Goal: Register for event/course

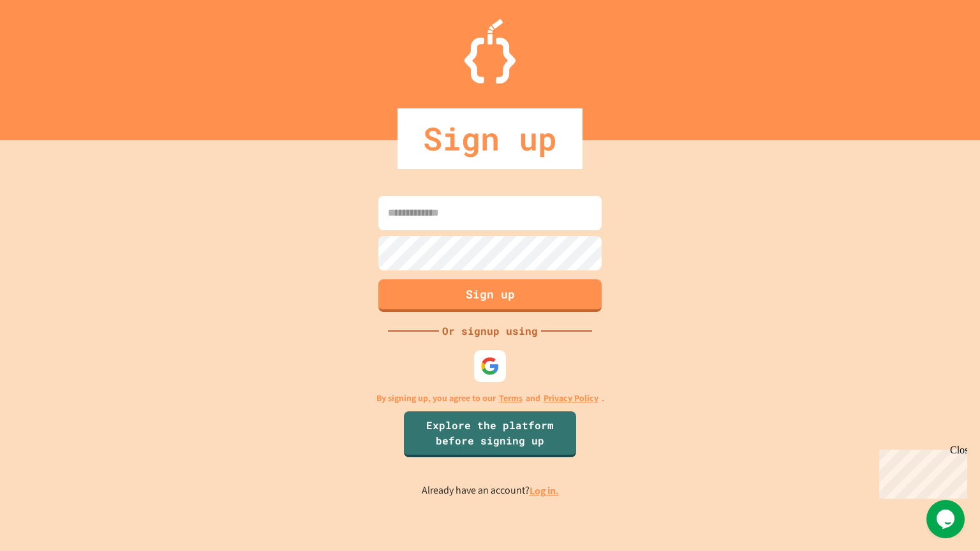
click at [438, 209] on input at bounding box center [489, 213] width 223 height 34
type input "**********"
click at [523, 294] on button "Sign up" at bounding box center [490, 294] width 228 height 33
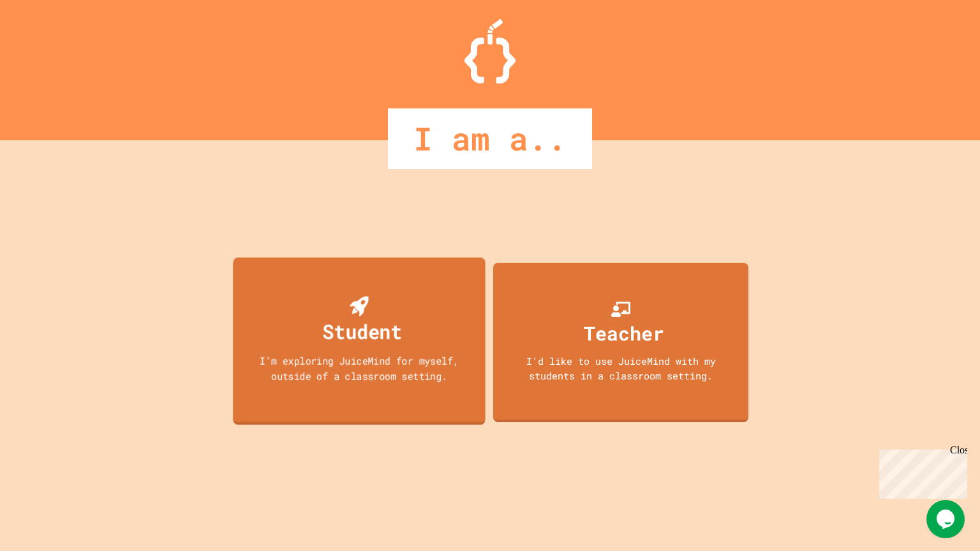
click at [343, 328] on div "Student" at bounding box center [363, 331] width 80 height 30
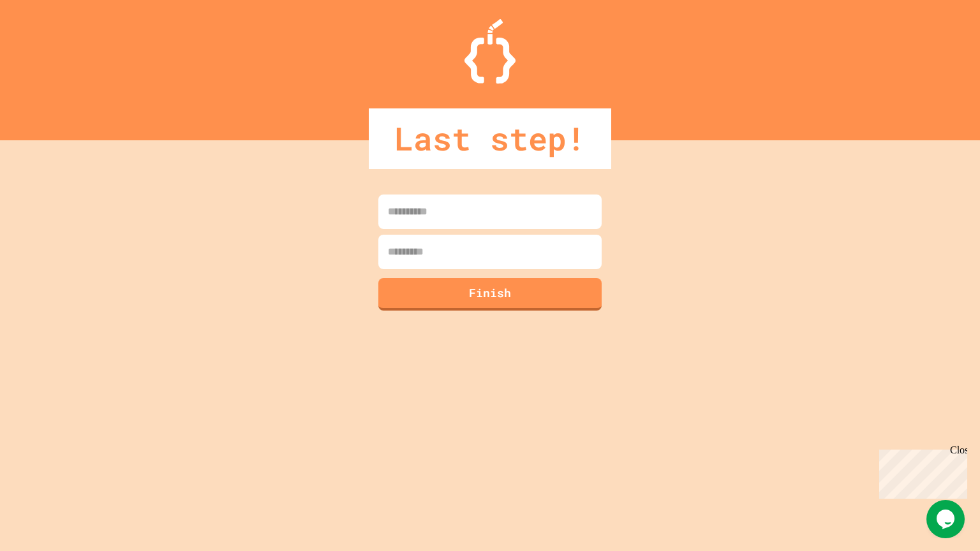
click at [447, 218] on input at bounding box center [489, 212] width 223 height 34
type input "******"
click at [465, 241] on input at bounding box center [489, 252] width 223 height 34
type input "******"
click at [509, 298] on button "Finish" at bounding box center [490, 292] width 228 height 33
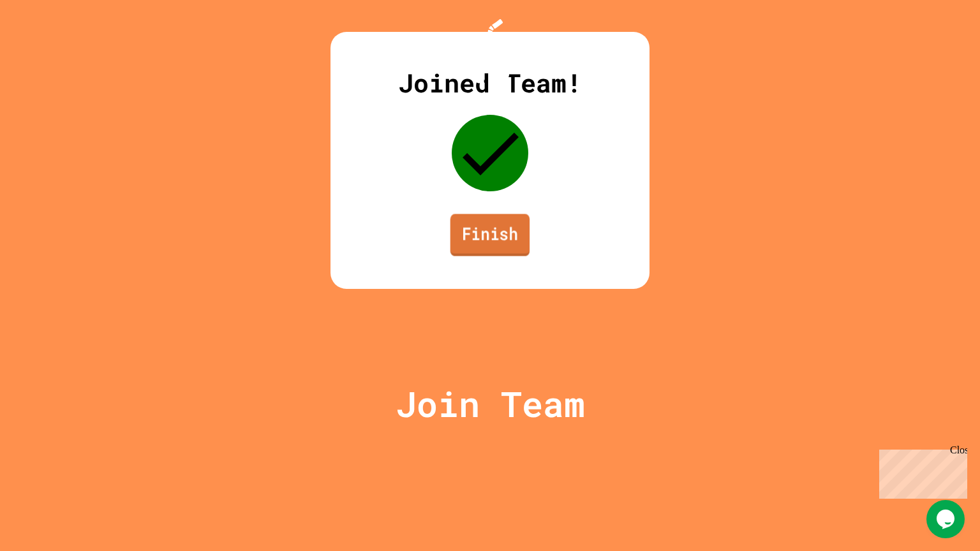
click at [507, 256] on link "Finish" at bounding box center [490, 235] width 80 height 42
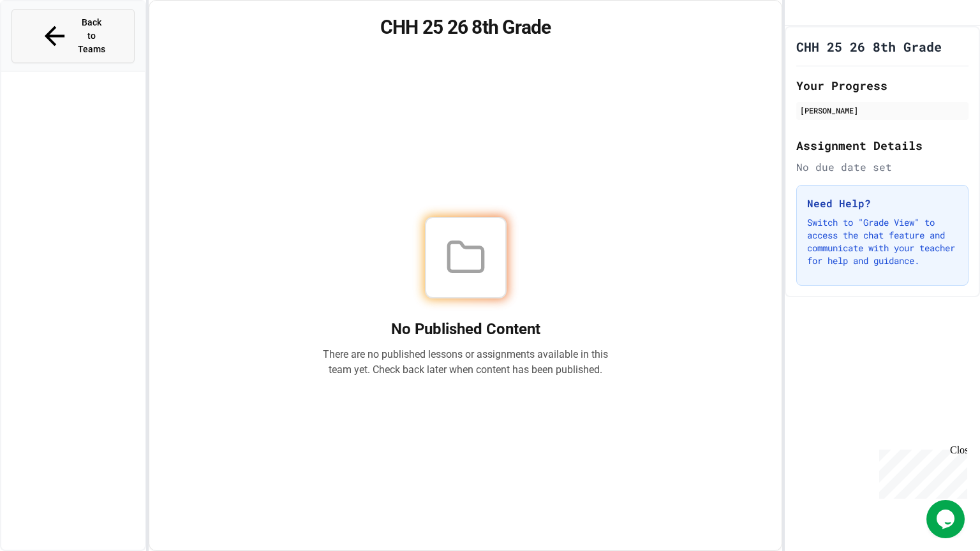
click at [77, 27] on span "Back to Teams" at bounding box center [92, 36] width 30 height 40
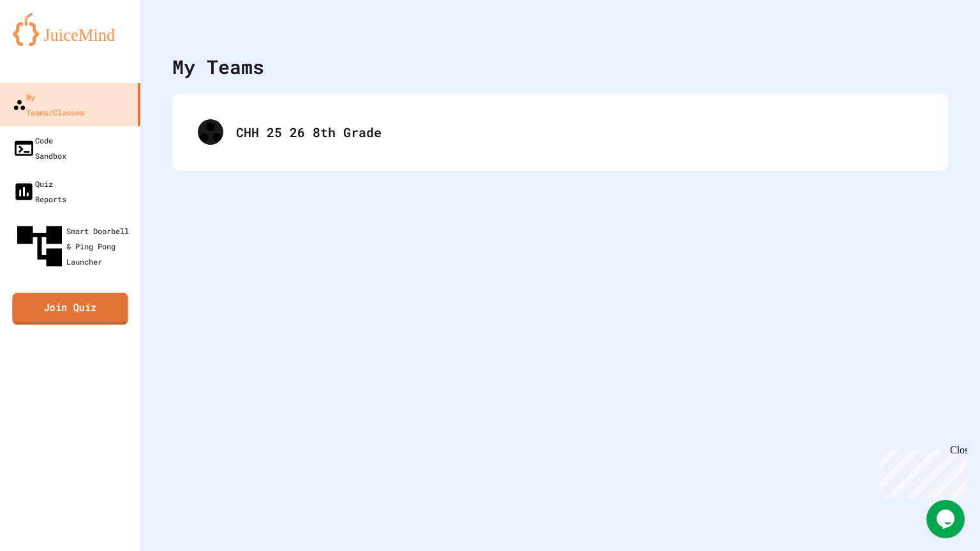
click at [81, 293] on link "Join Quiz" at bounding box center [69, 309] width 115 height 32
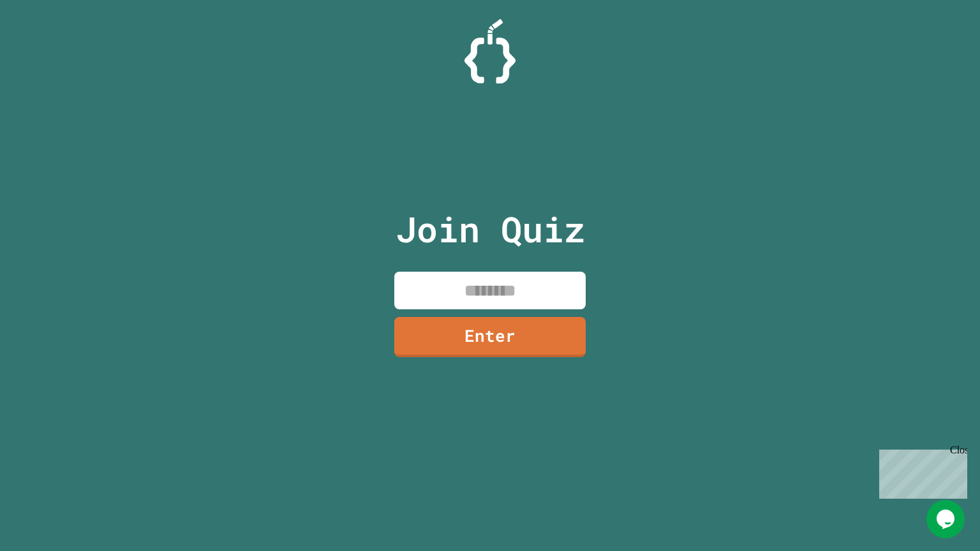
click at [523, 288] on input at bounding box center [489, 291] width 191 height 38
type input "********"
click at [480, 341] on link "Enter" at bounding box center [490, 336] width 186 height 42
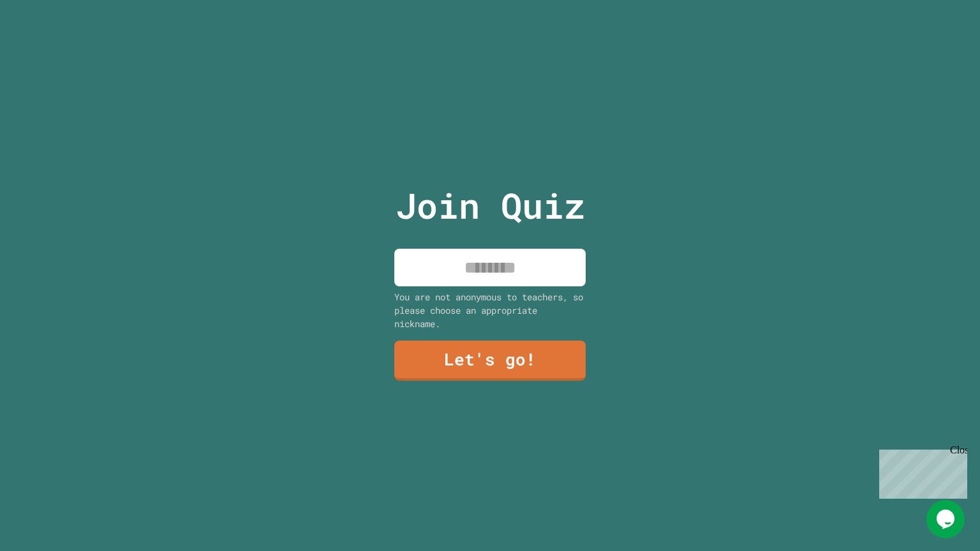
click at [483, 284] on input at bounding box center [489, 268] width 191 height 38
type input "*"
type input "***"
click at [560, 354] on link "Let's go!" at bounding box center [491, 359] width 190 height 42
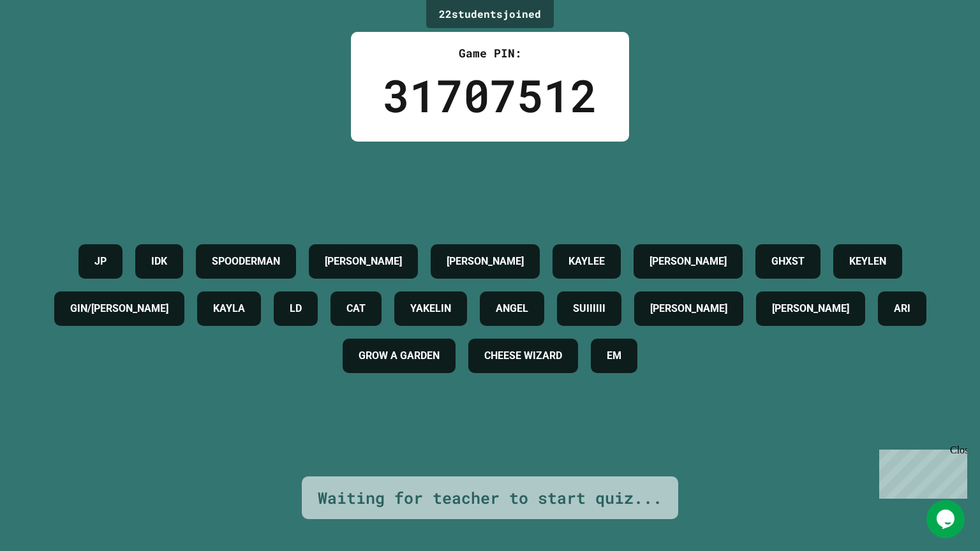
click at [261, 301] on div "KAYLA" at bounding box center [229, 309] width 64 height 34
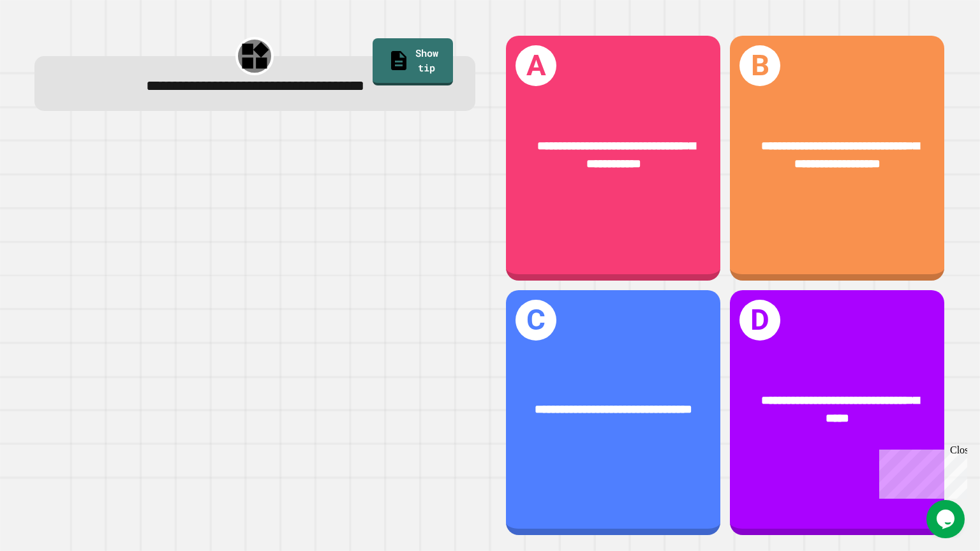
click at [935, 514] on div "Chat with us now!" at bounding box center [920, 519] width 83 height 11
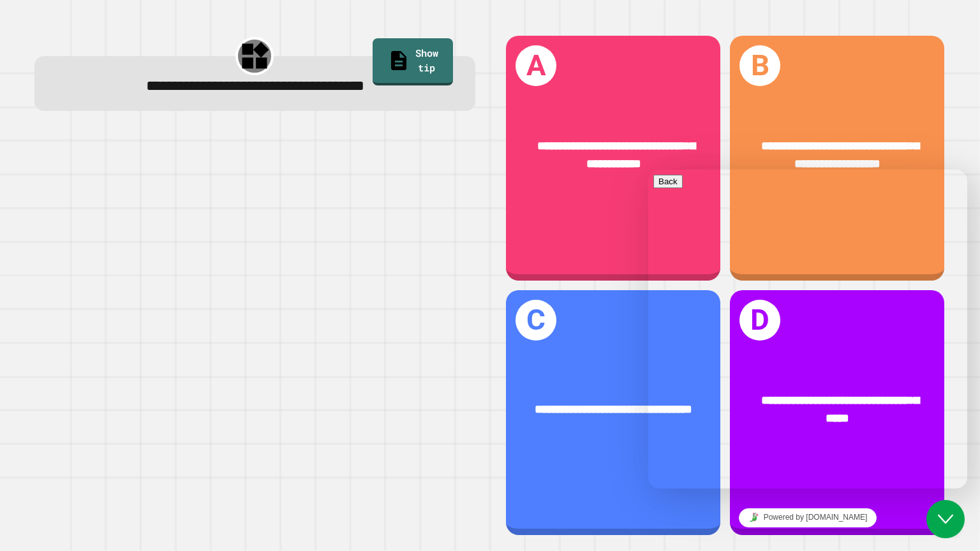
click at [901, 517] on div "Hi there Chat now! We typically reply in a few minutes" at bounding box center [807, 560] width 309 height 87
click at [946, 519] on icon "Close Chat This icon closes the chat window." at bounding box center [945, 519] width 15 height 15
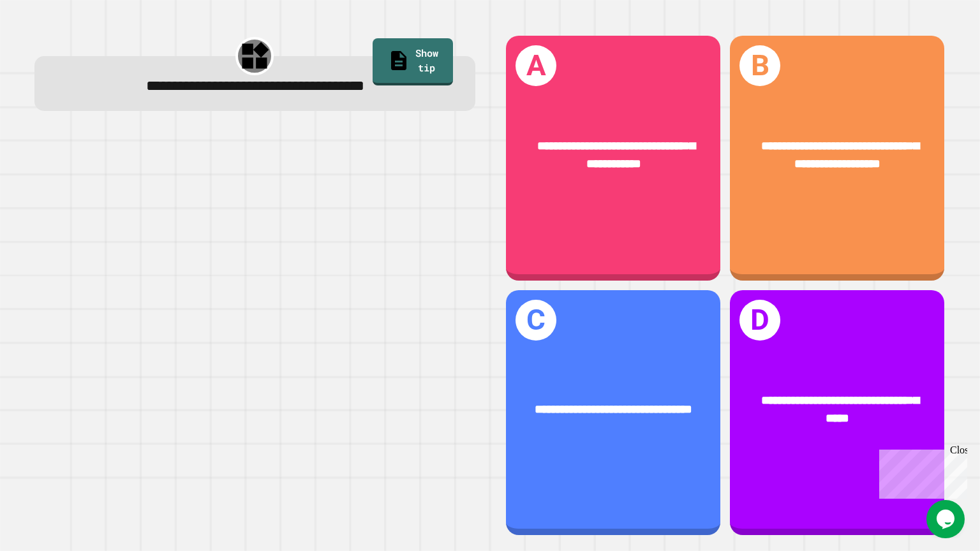
click at [859, 380] on div "**********" at bounding box center [837, 410] width 214 height 84
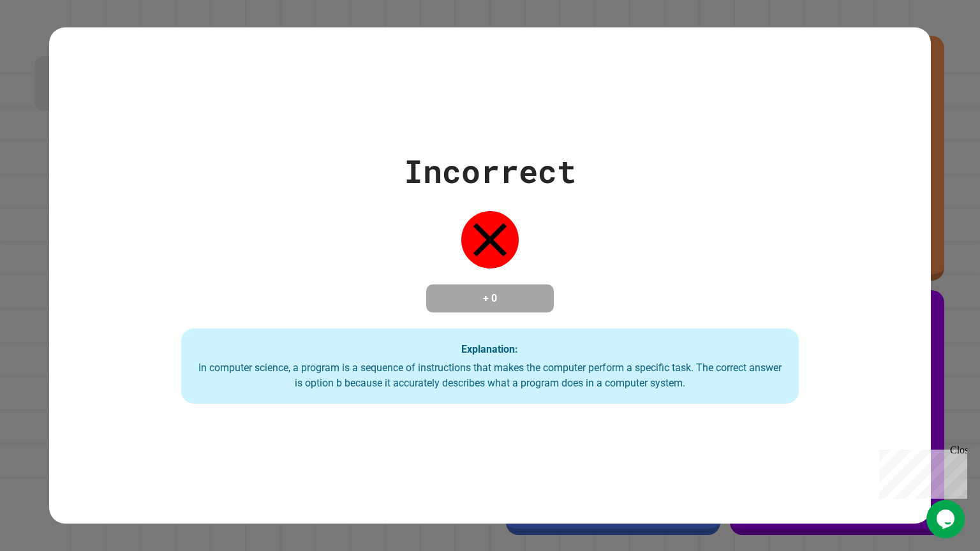
click at [480, 285] on div "+ 0" at bounding box center [490, 299] width 128 height 28
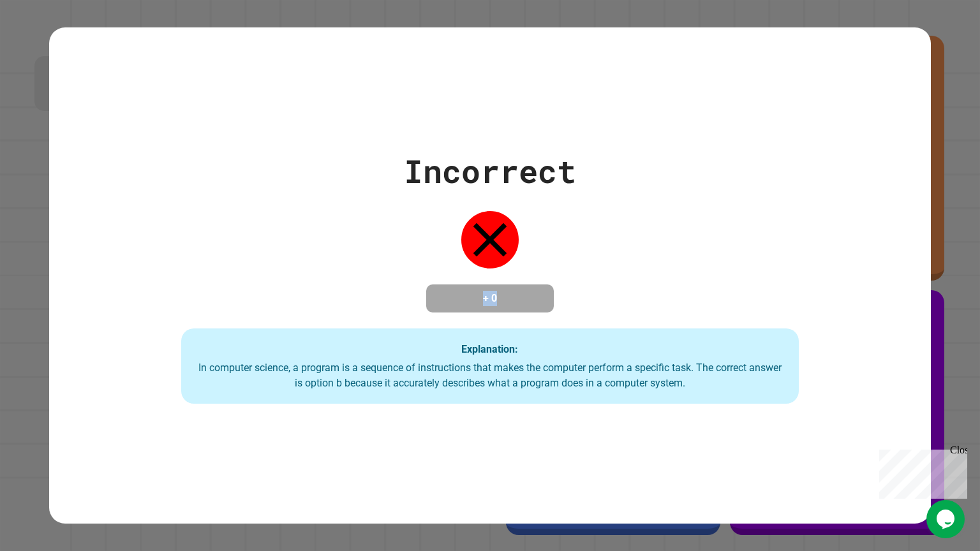
click at [480, 285] on div "+ 0" at bounding box center [490, 299] width 128 height 28
click at [898, 167] on div "Incorrect + 0 Explanation: In computer science, a program is a sequence of inst…" at bounding box center [490, 275] width 882 height 256
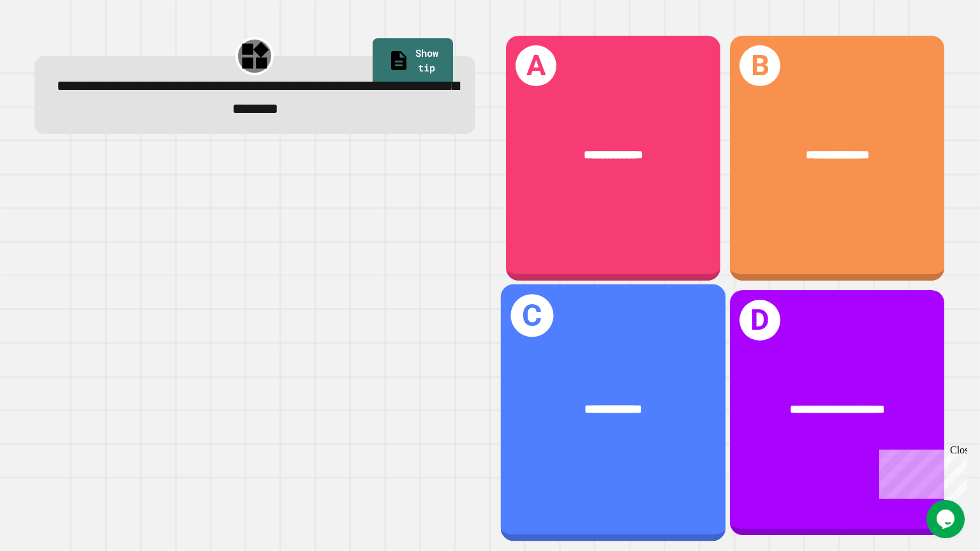
click at [663, 360] on div "**********" at bounding box center [613, 412] width 225 height 257
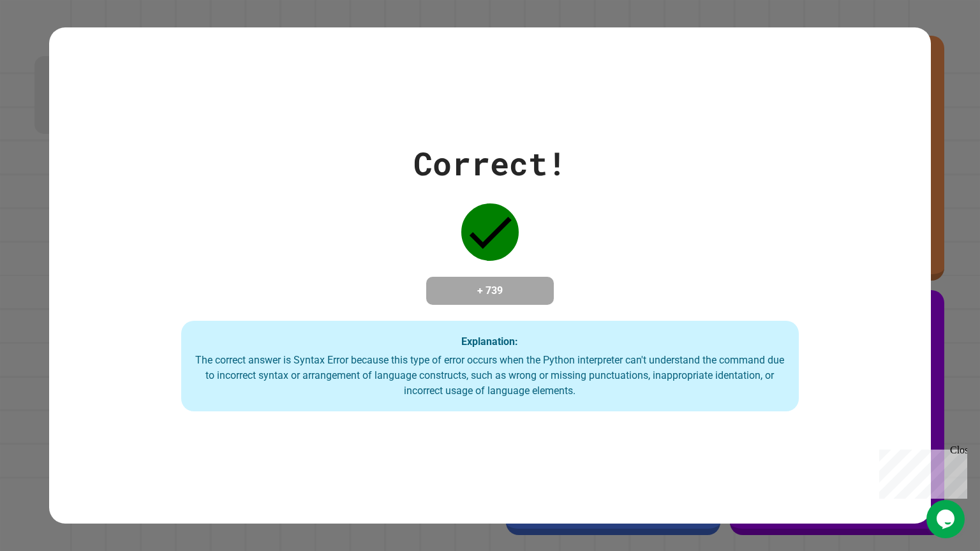
click at [663, 360] on div "The correct answer is Syntax Error because this type of error occurs when the P…" at bounding box center [490, 376] width 592 height 46
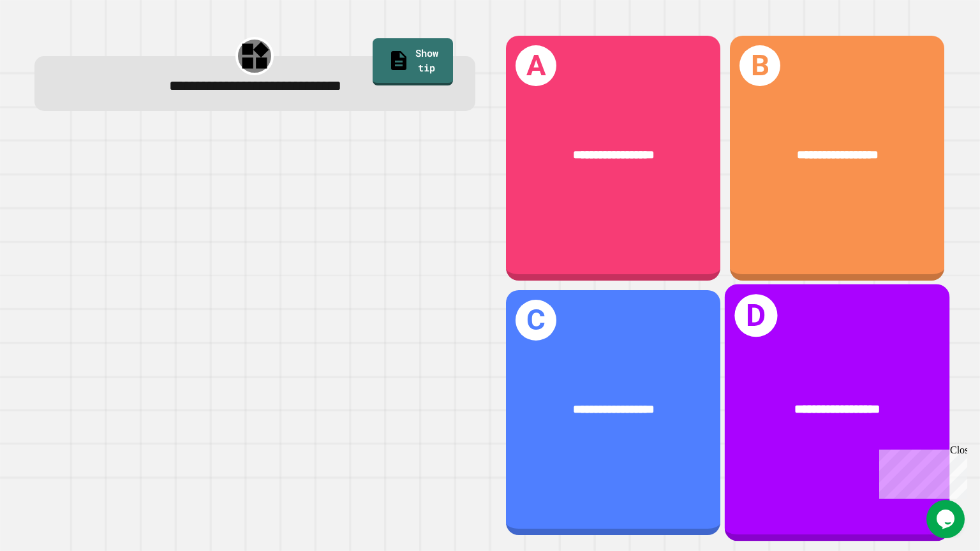
click at [818, 313] on div "**********" at bounding box center [837, 412] width 225 height 257
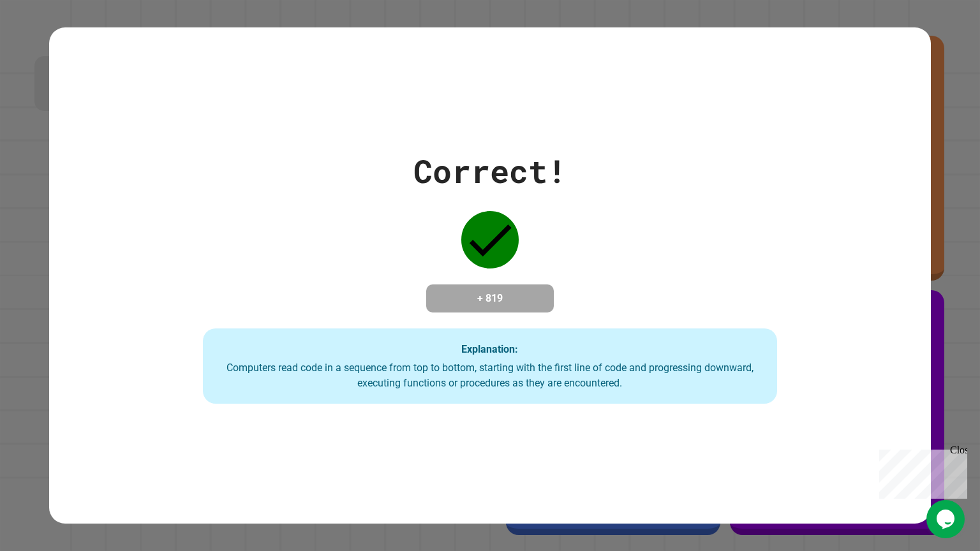
click at [818, 313] on div "Correct! + 819 Explanation: Computers read code in a sequence from top to botto…" at bounding box center [490, 275] width 820 height 256
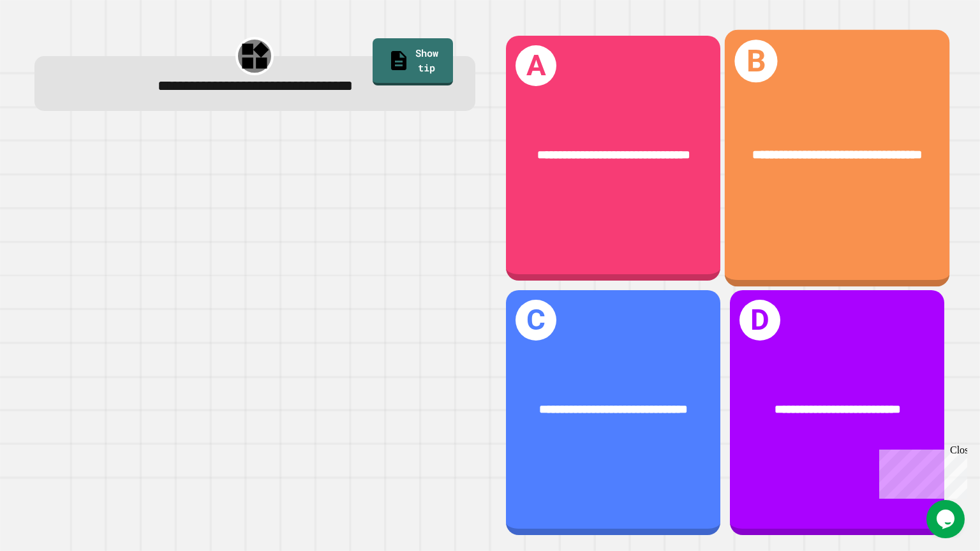
click at [798, 121] on div "**********" at bounding box center [837, 155] width 225 height 69
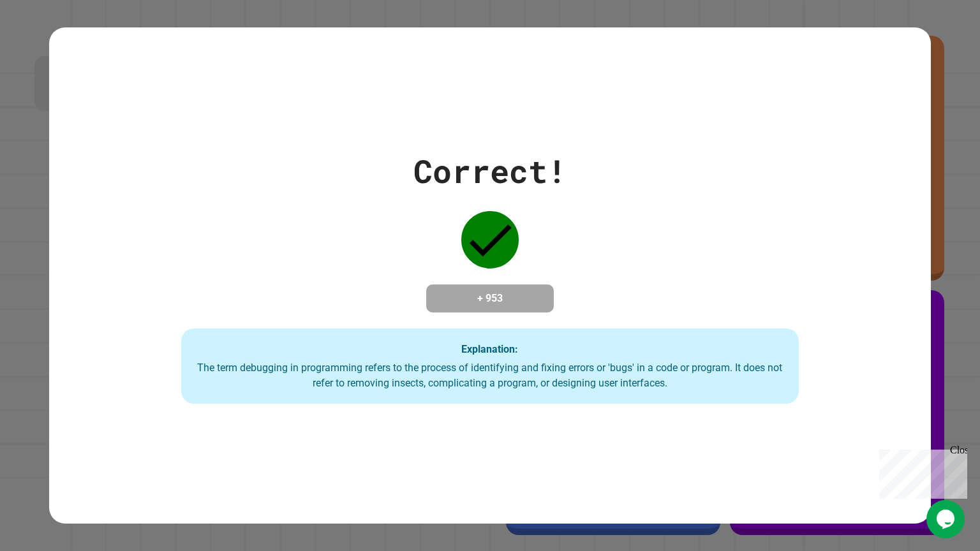
click at [500, 195] on div "Correct! + 953 Explanation: The term debugging in programming refers to the pro…" at bounding box center [490, 275] width 882 height 256
click at [1, 547] on div "Correct! + 953 Explanation: The term debugging in programming refers to the pro…" at bounding box center [490, 275] width 980 height 551
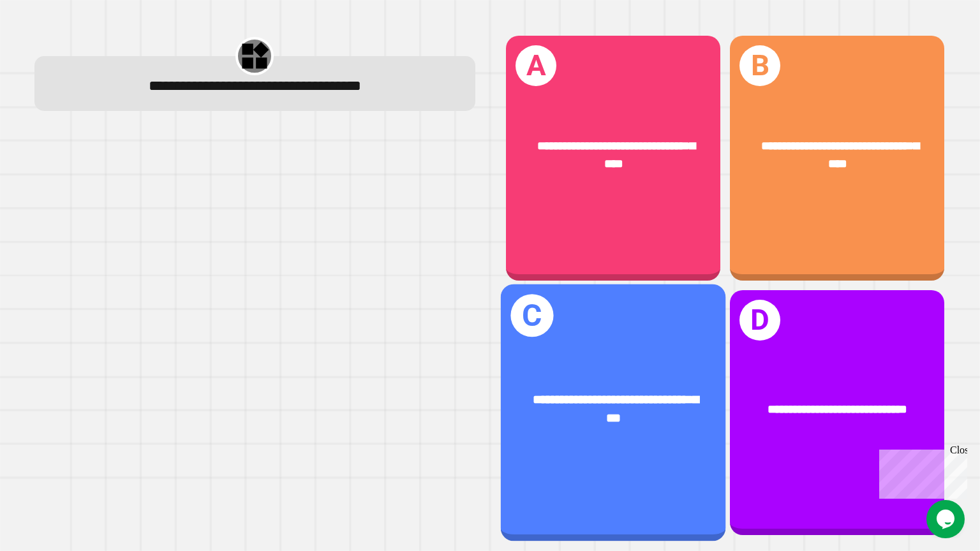
click at [653, 465] on div "**********" at bounding box center [613, 412] width 225 height 257
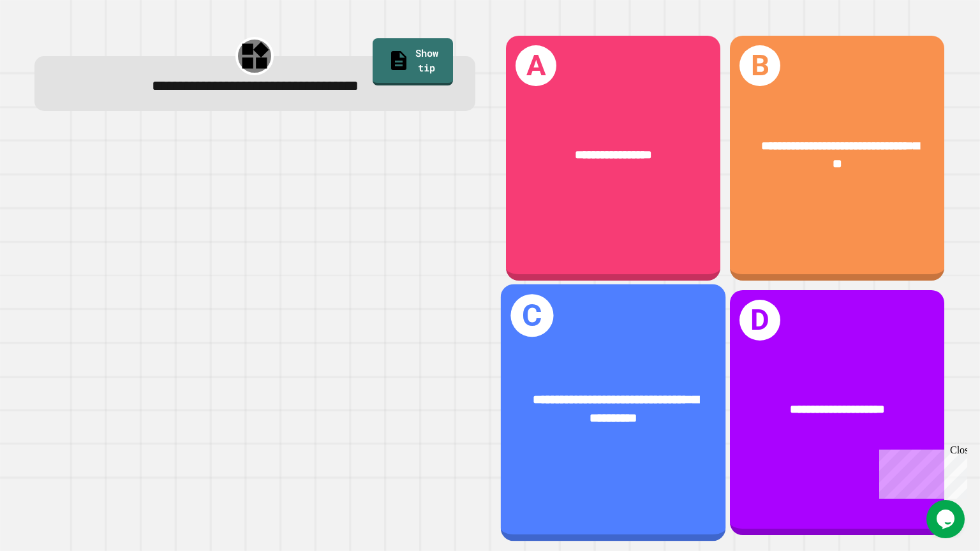
click at [678, 433] on div "**********" at bounding box center [613, 410] width 225 height 88
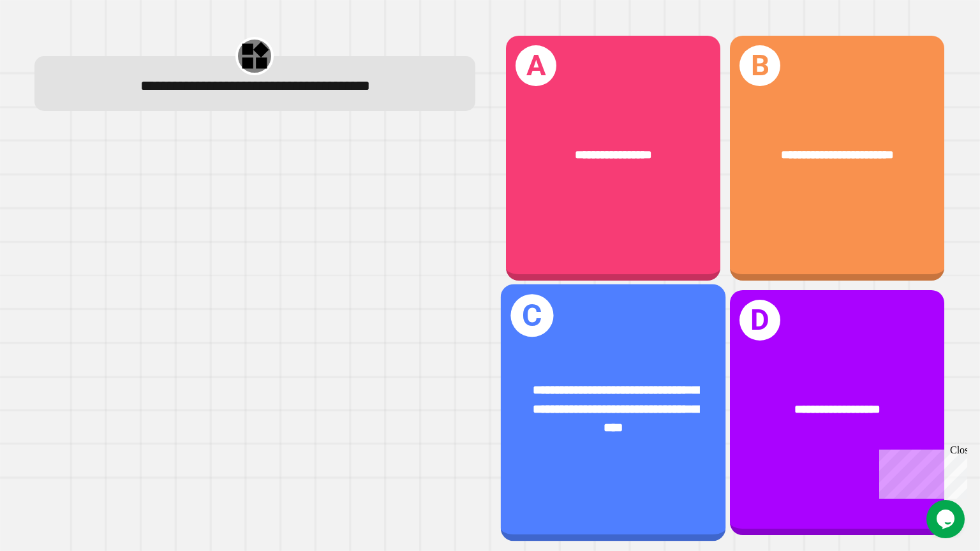
click at [653, 369] on div "**********" at bounding box center [613, 409] width 225 height 107
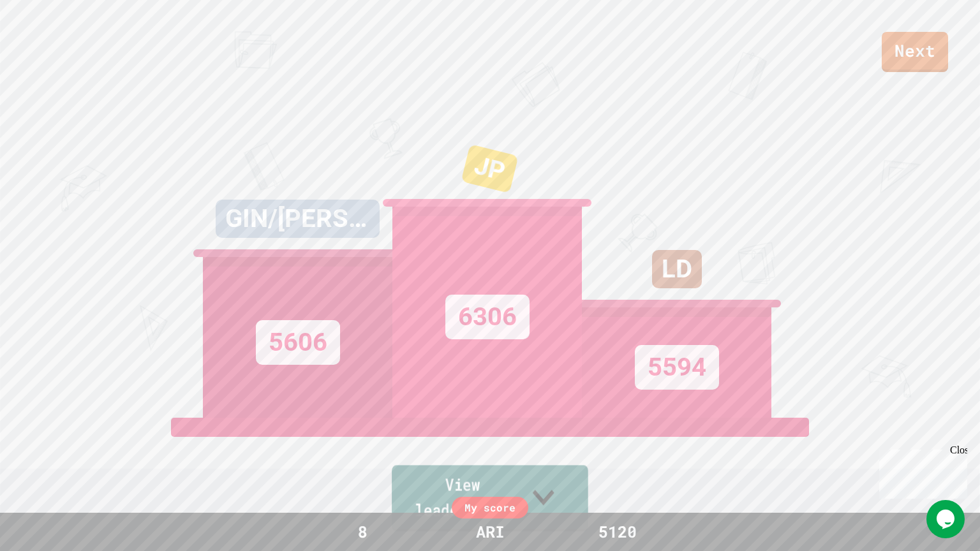
click at [565, 504] on icon at bounding box center [543, 497] width 43 height 50
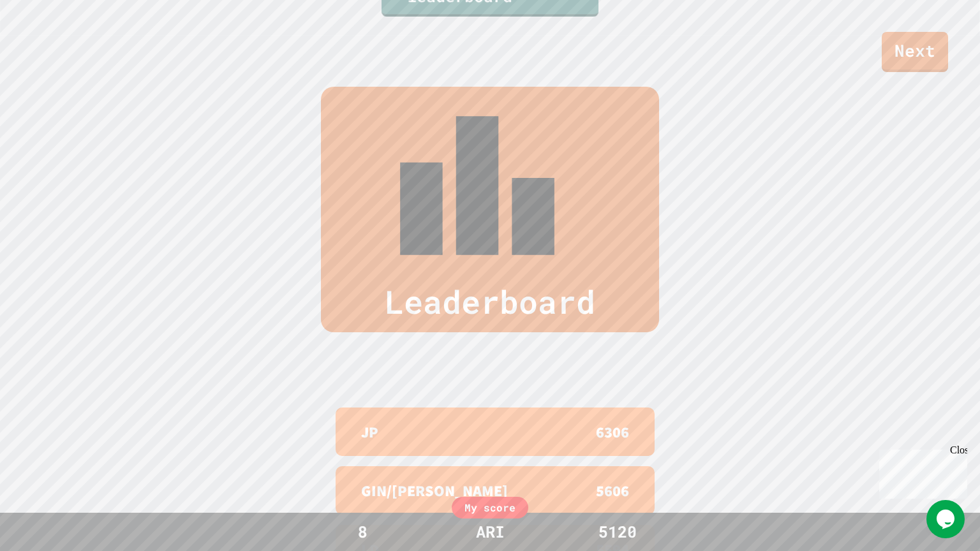
scroll to position [551, 0]
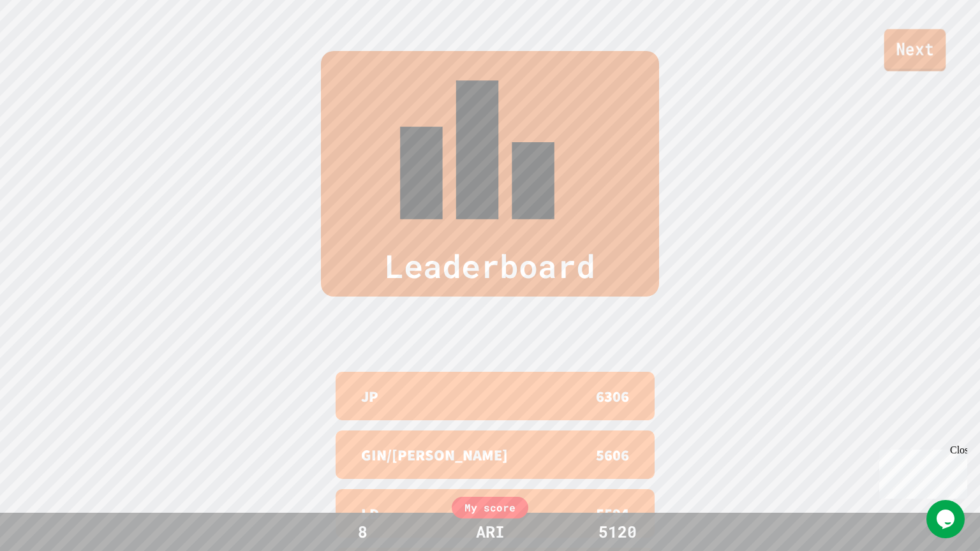
click at [931, 51] on link "Next" at bounding box center [915, 50] width 62 height 42
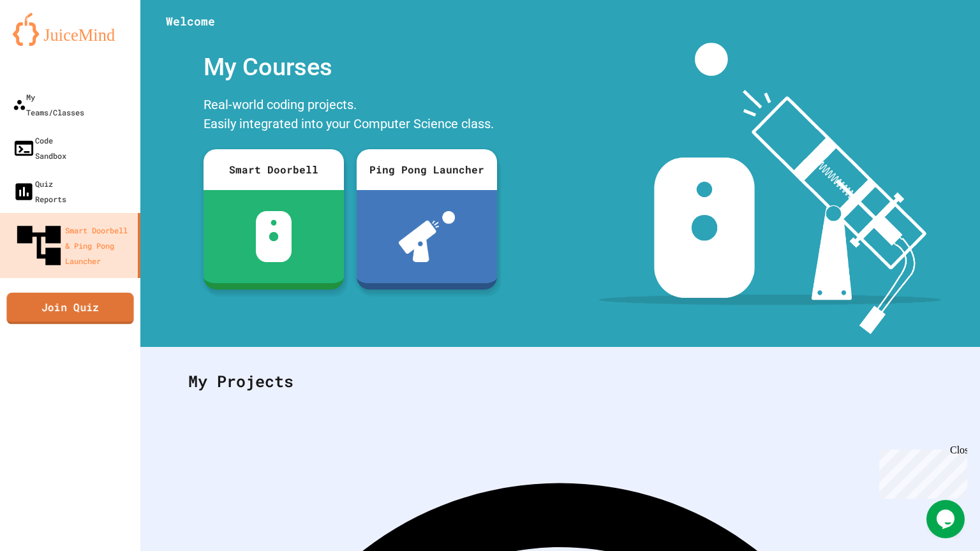
click at [118, 293] on link "Join Quiz" at bounding box center [69, 309] width 127 height 32
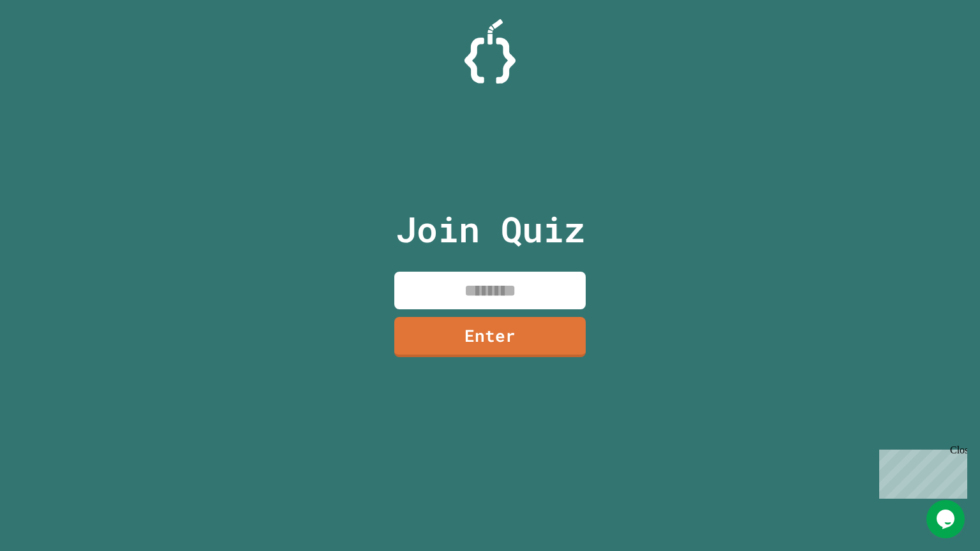
click at [447, 300] on input at bounding box center [489, 291] width 191 height 38
type input "********"
click at [436, 352] on link "Enter" at bounding box center [490, 336] width 192 height 41
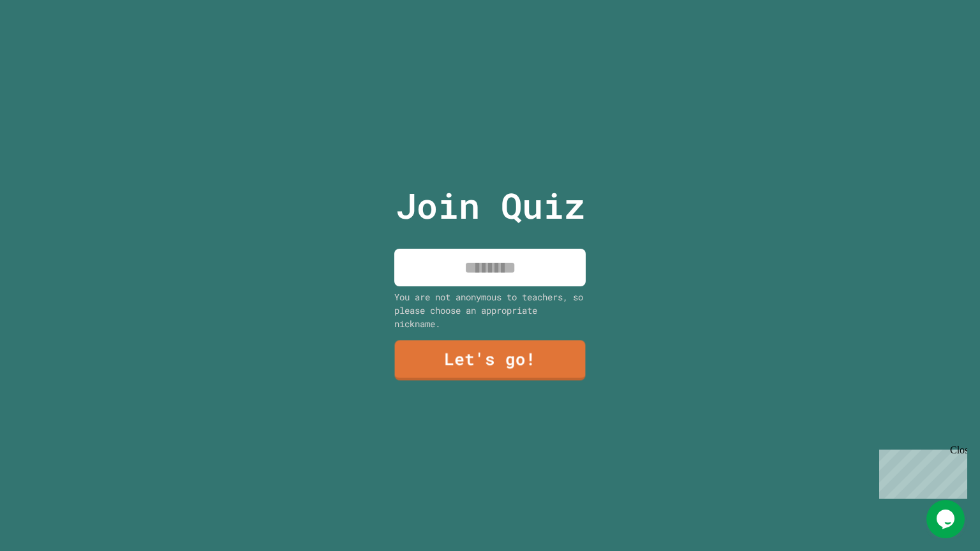
click at [459, 256] on input at bounding box center [489, 268] width 191 height 38
type input "*"
type input "***"
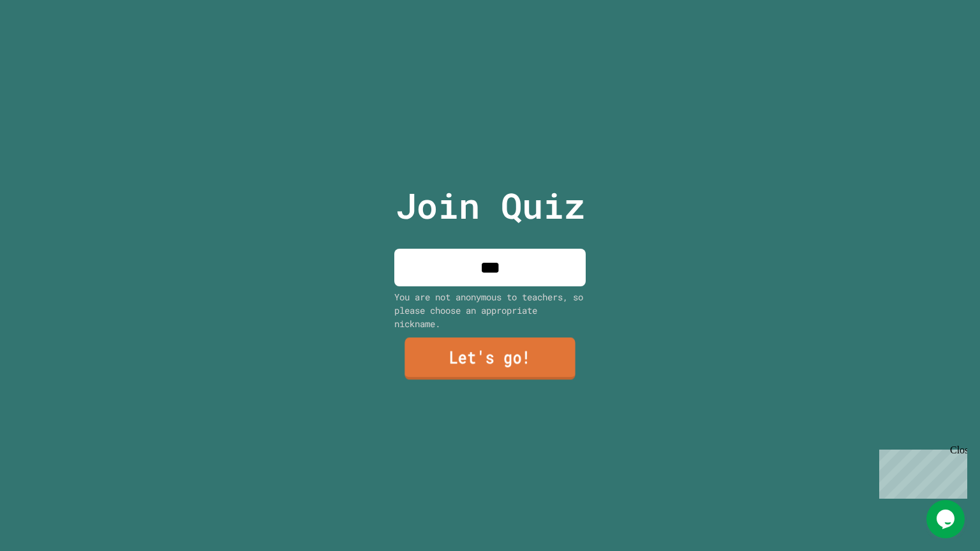
click at [440, 375] on link "Let's go!" at bounding box center [490, 359] width 170 height 42
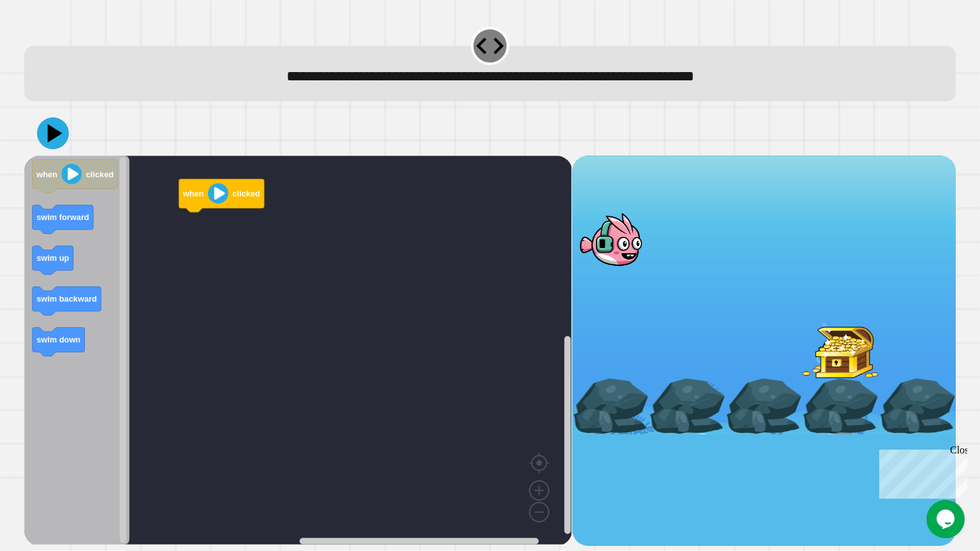
click at [234, 200] on icon "Blockly Workspace" at bounding box center [221, 195] width 85 height 33
click at [200, 193] on text "when" at bounding box center [193, 194] width 22 height 10
click at [215, 193] on image "Blockly Workspace" at bounding box center [218, 193] width 20 height 20
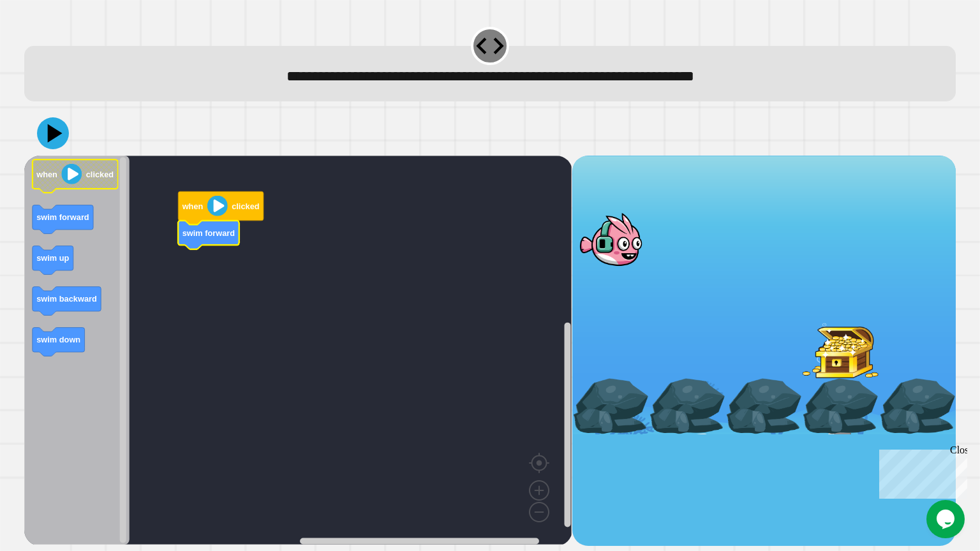
click at [74, 181] on image "Blockly Workspace" at bounding box center [72, 174] width 20 height 20
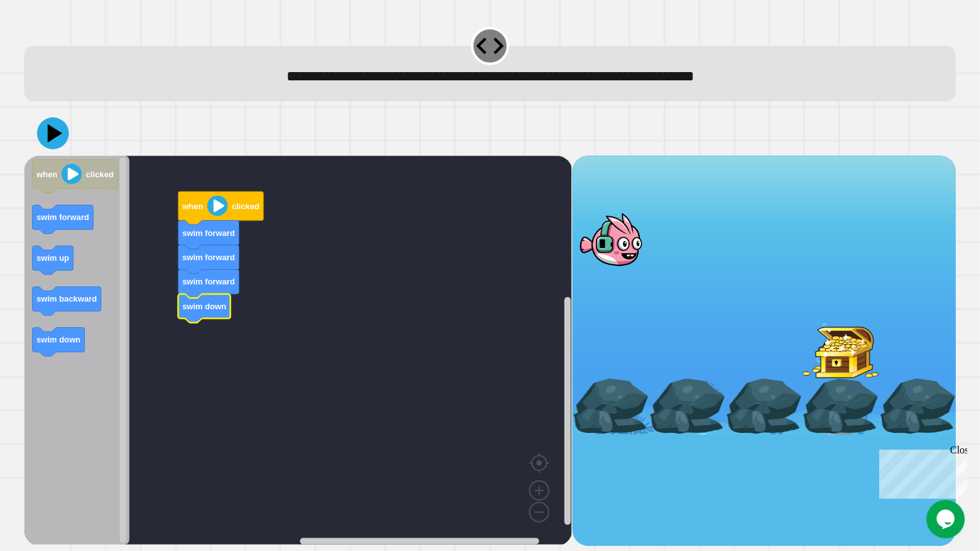
click at [217, 204] on image "Blockly Workspace" at bounding box center [217, 206] width 20 height 20
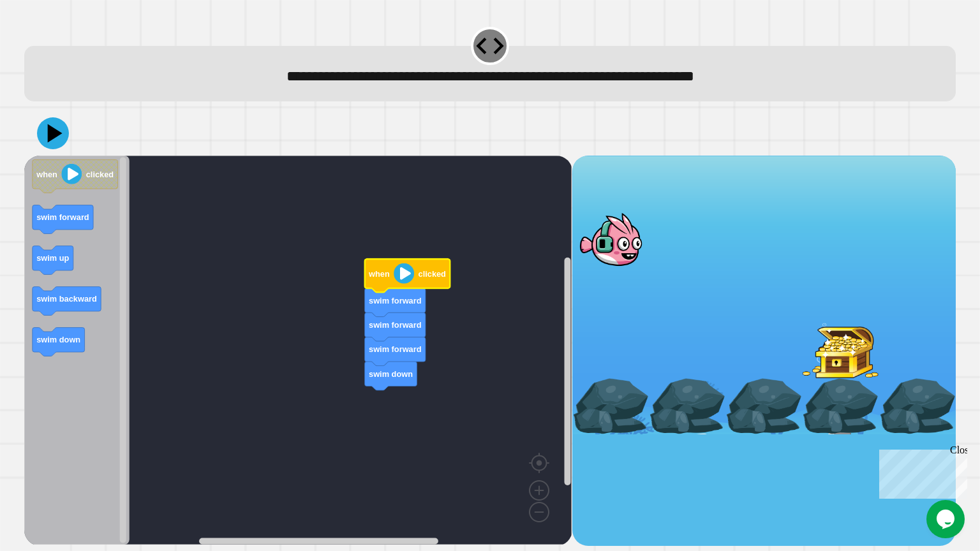
click at [404, 278] on image "Blockly Workspace" at bounding box center [404, 274] width 20 height 20
click at [639, 232] on div at bounding box center [610, 239] width 77 height 56
click at [403, 278] on image "Blockly Workspace" at bounding box center [404, 274] width 20 height 20
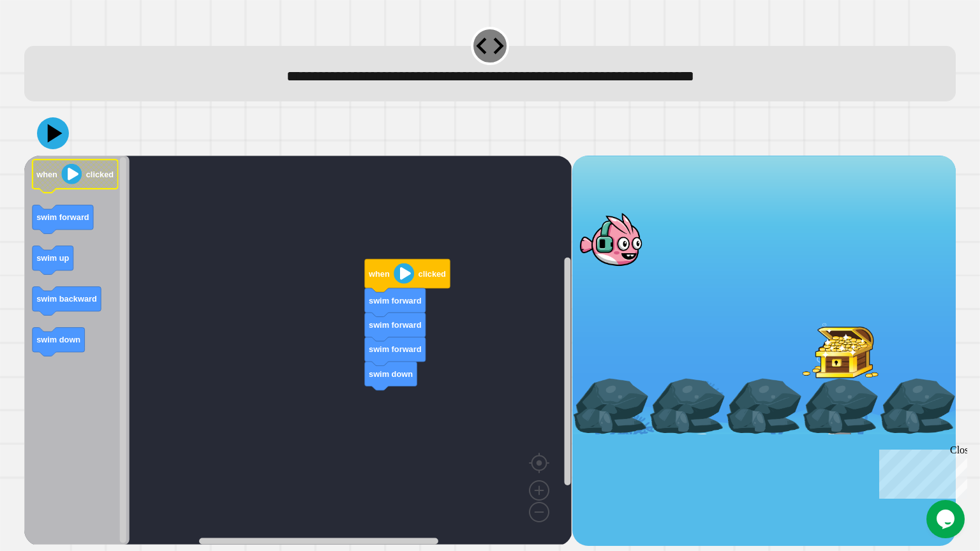
click at [75, 177] on image "Blockly Workspace" at bounding box center [72, 174] width 20 height 20
click at [57, 144] on icon at bounding box center [53, 133] width 36 height 36
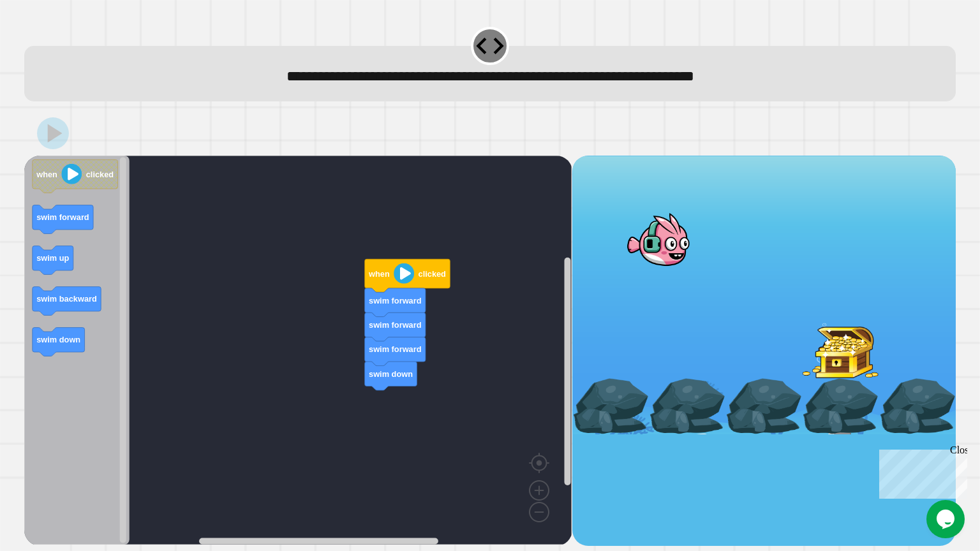
drag, startPoint x: 611, startPoint y: 251, endPoint x: 696, endPoint y: 294, distance: 95.3
click at [696, 294] on div at bounding box center [763, 295] width 383 height 279
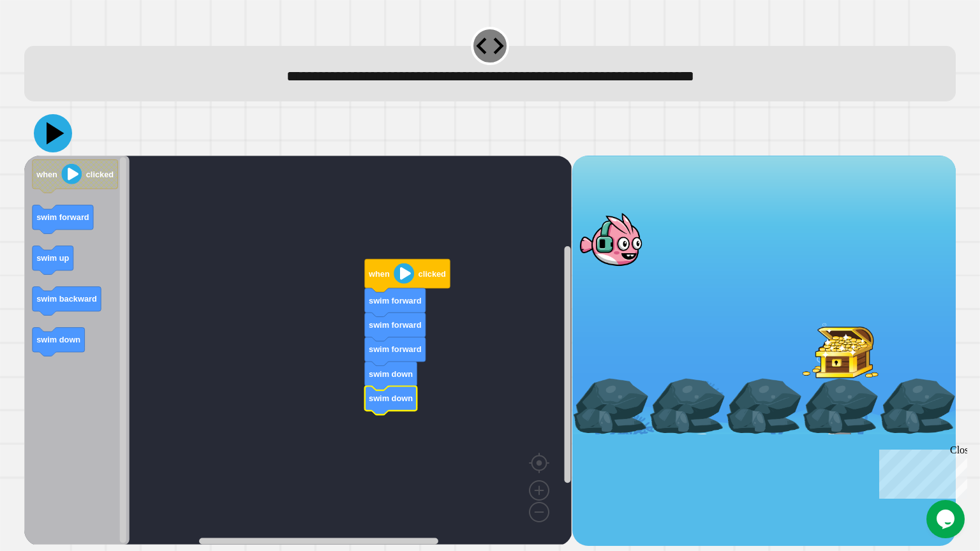
click at [68, 140] on button at bounding box center [53, 133] width 38 height 38
click at [68, 140] on div at bounding box center [489, 133] width 931 height 45
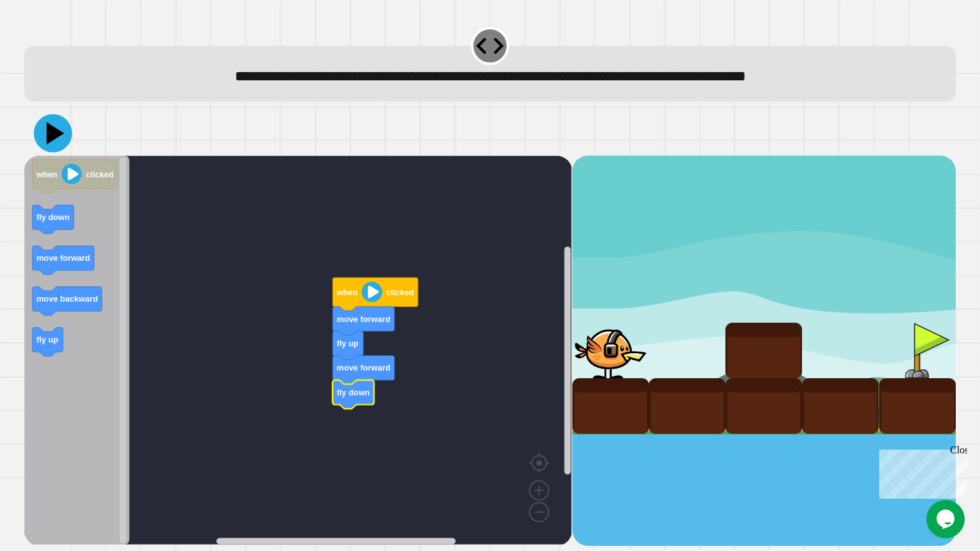
click at [59, 139] on icon at bounding box center [53, 133] width 38 height 38
click at [77, 157] on icon "Blockly Workspace" at bounding box center [76, 350] width 105 height 389
click at [60, 141] on icon at bounding box center [53, 133] width 38 height 38
click at [52, 137] on icon at bounding box center [56, 133] width 18 height 22
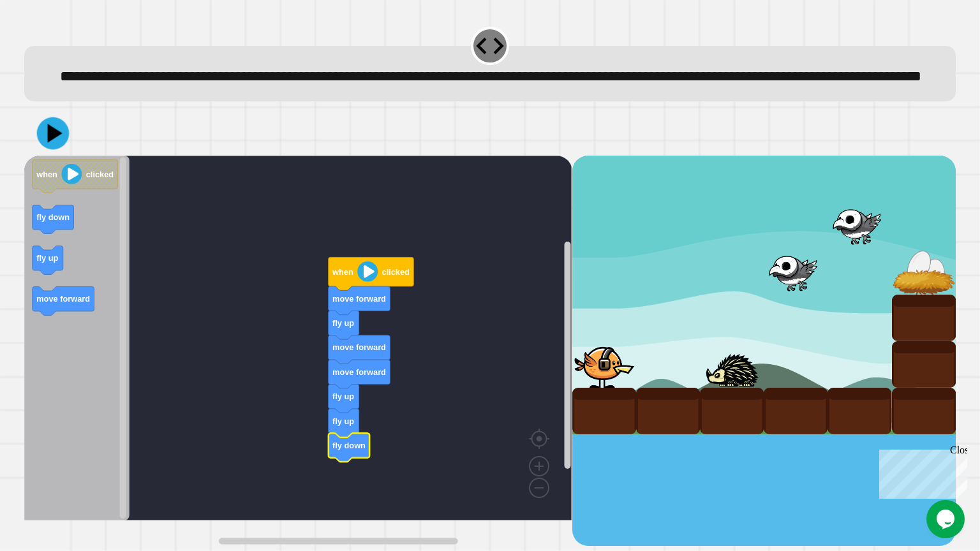
click at [56, 143] on icon at bounding box center [55, 133] width 15 height 19
click at [53, 144] on icon at bounding box center [56, 133] width 18 height 22
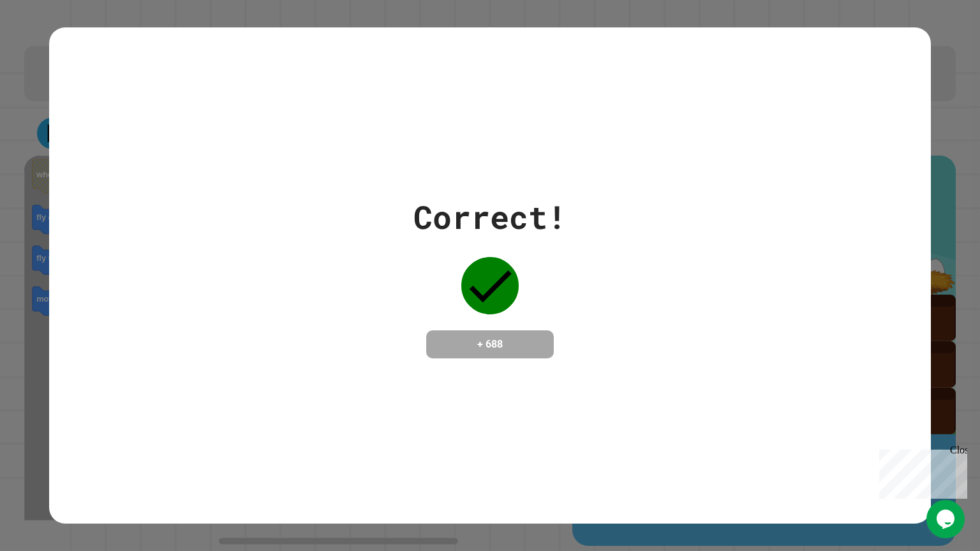
click at [962, 452] on div "Close" at bounding box center [958, 453] width 16 height 16
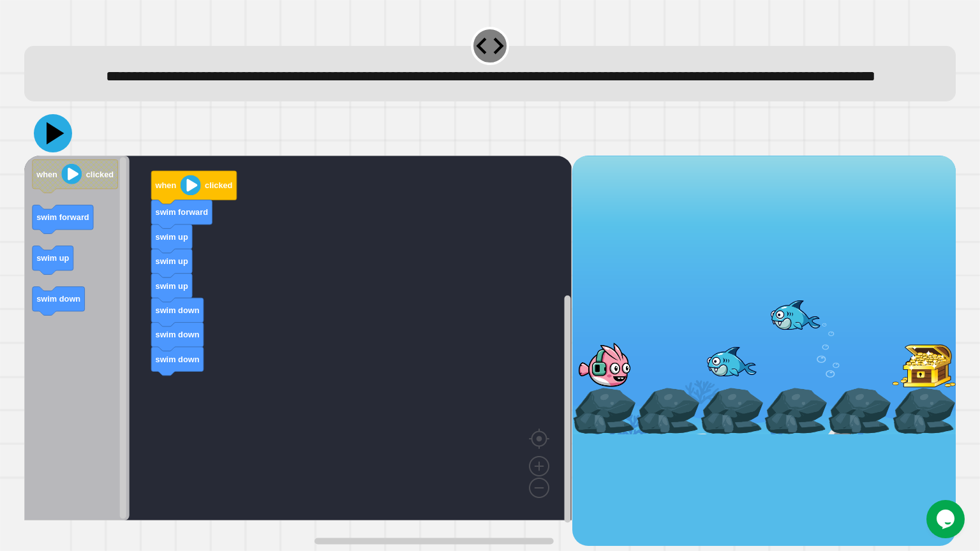
click at [56, 144] on icon at bounding box center [56, 133] width 18 height 22
click at [200, 428] on div "when clicked swim forward swim up swim up swim up swim forward swim forward swi…" at bounding box center [297, 351] width 547 height 390
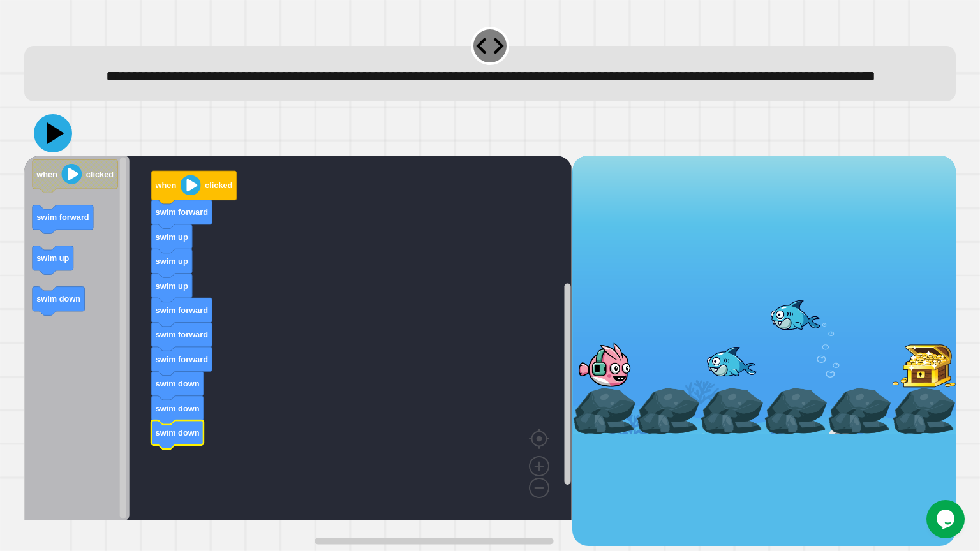
click at [52, 144] on icon at bounding box center [56, 133] width 18 height 22
click at [54, 144] on icon at bounding box center [56, 133] width 18 height 22
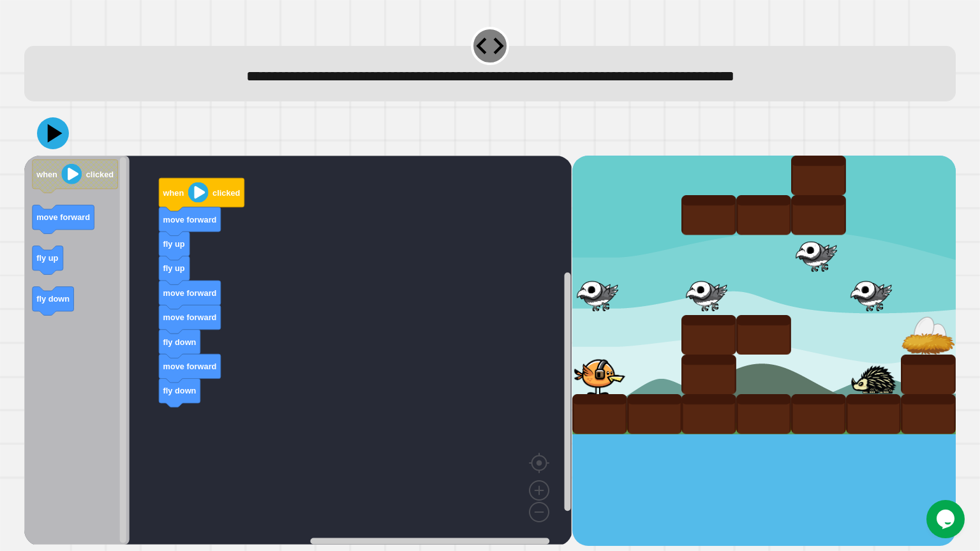
click at [101, 241] on icon "Blockly Workspace" at bounding box center [76, 350] width 105 height 389
click at [50, 144] on icon at bounding box center [53, 133] width 38 height 38
click at [56, 141] on icon at bounding box center [53, 133] width 38 height 38
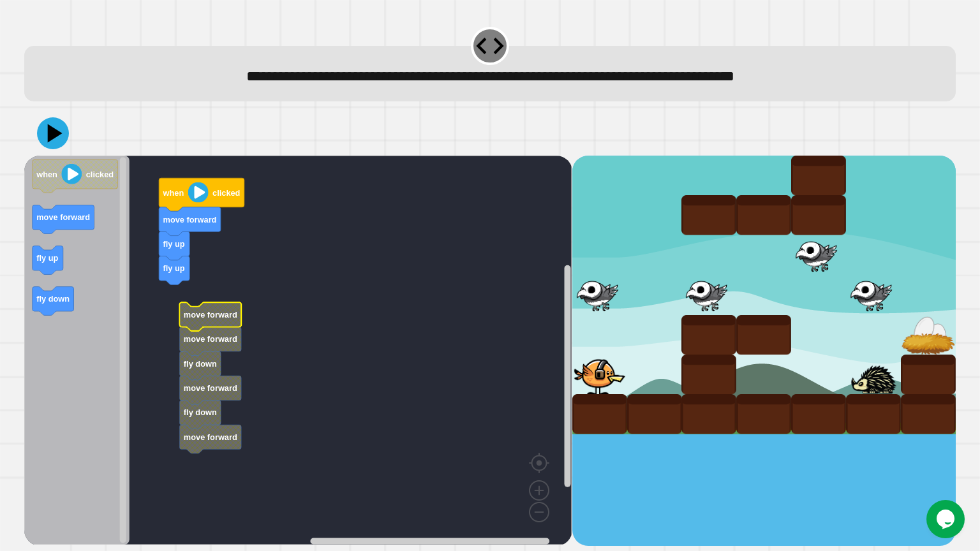
click at [207, 316] on text "move forward" at bounding box center [211, 315] width 54 height 10
click at [541, 512] on image "Blockly Workspace" at bounding box center [518, 482] width 61 height 79
click at [532, 490] on image "Blockly Workspace" at bounding box center [539, 461] width 61 height 79
click at [219, 317] on text "move forward" at bounding box center [211, 315] width 54 height 10
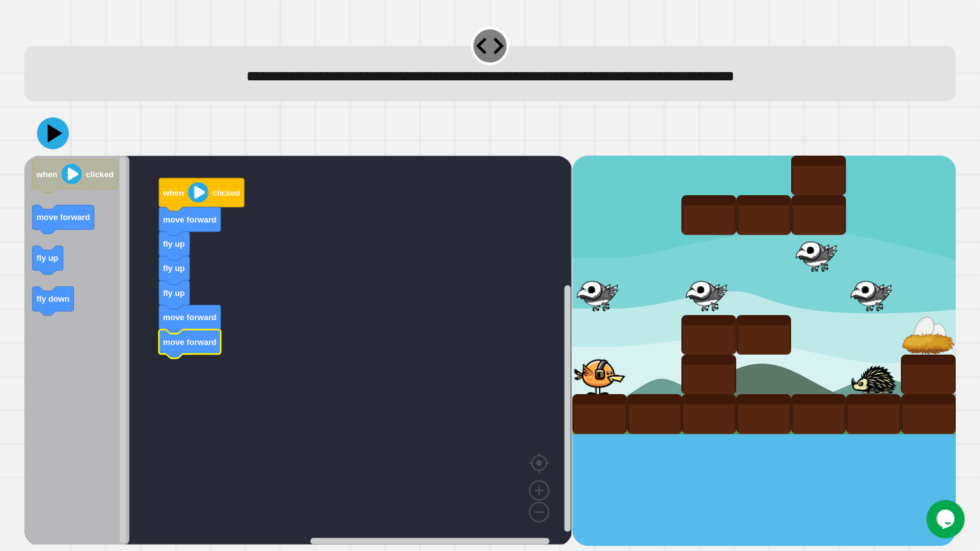
click at [54, 142] on icon at bounding box center [53, 133] width 32 height 32
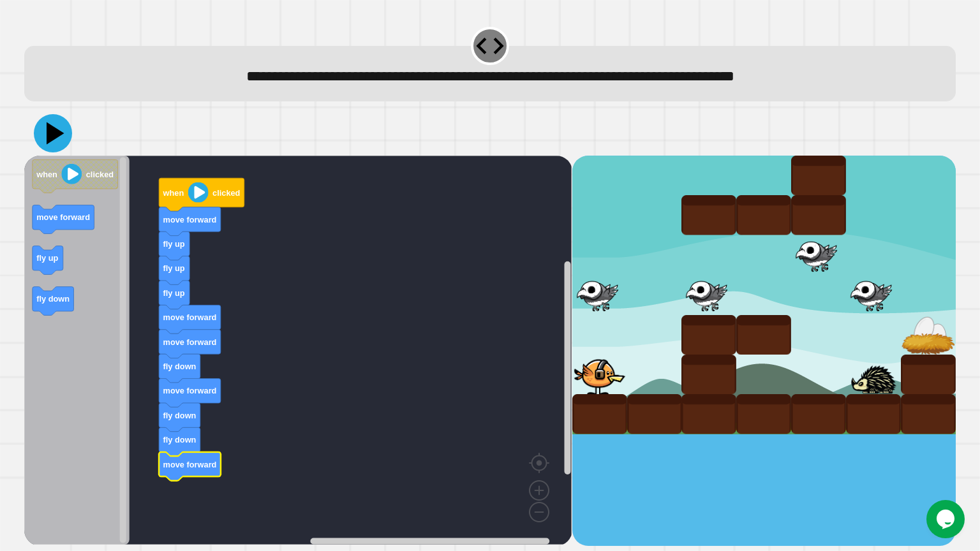
click at [63, 143] on icon at bounding box center [53, 133] width 38 height 38
